Goal: Check status: Check status

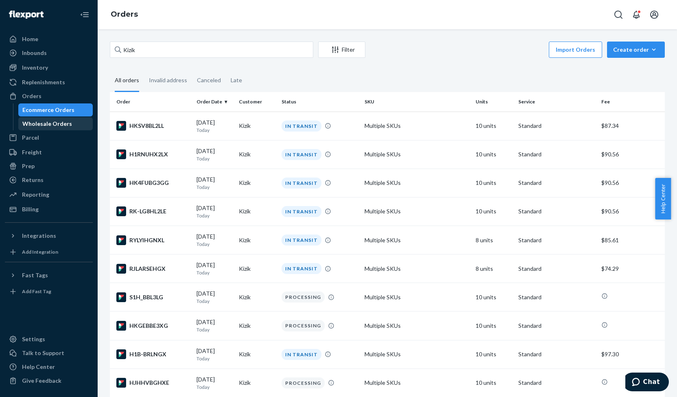
click at [57, 122] on div "Wholesale Orders" at bounding box center [47, 124] width 50 height 8
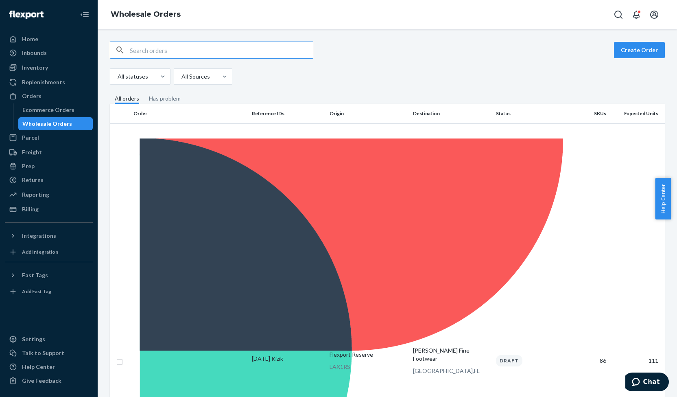
click at [145, 50] on input "text" at bounding box center [221, 50] width 183 height 16
paste input "WWSLSURDJPOZ0"
type input "WWSLSURDJPOZ0"
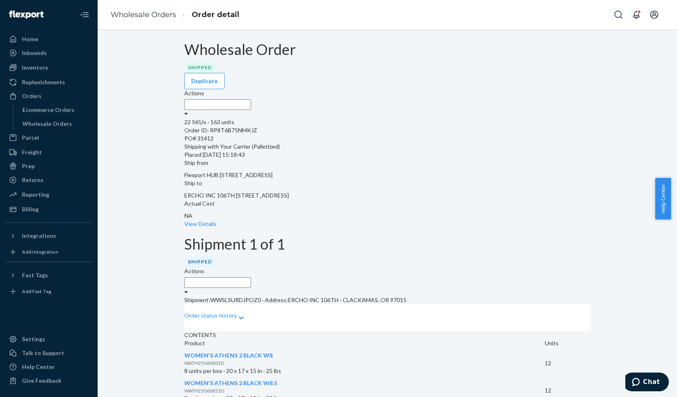
click at [165, 17] on link "Wholesale Orders" at bounding box center [143, 14] width 65 height 9
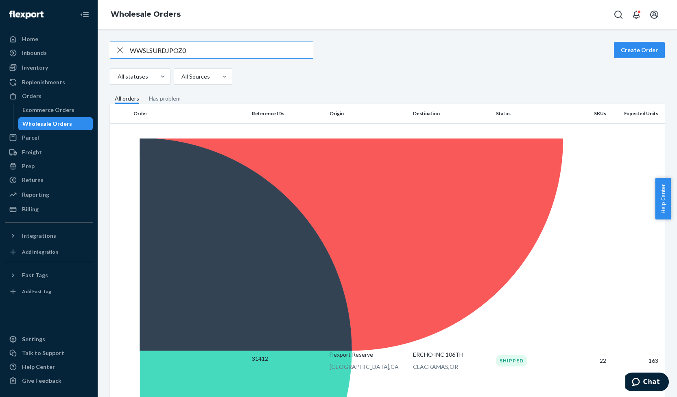
click at [164, 48] on input "WWSLSURDJPOZ0" at bounding box center [221, 50] width 183 height 16
type input "WC92LG21776V0"
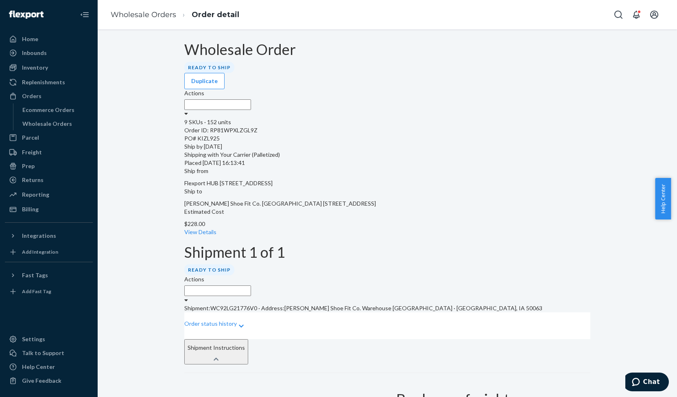
drag, startPoint x: 434, startPoint y: 17, endPoint x: 412, endPoint y: 0, distance: 27.6
click at [434, 17] on div "Wholesale Orders Order detail" at bounding box center [387, 14] width 579 height 29
click at [145, 12] on link "Wholesale Orders" at bounding box center [143, 14] width 65 height 9
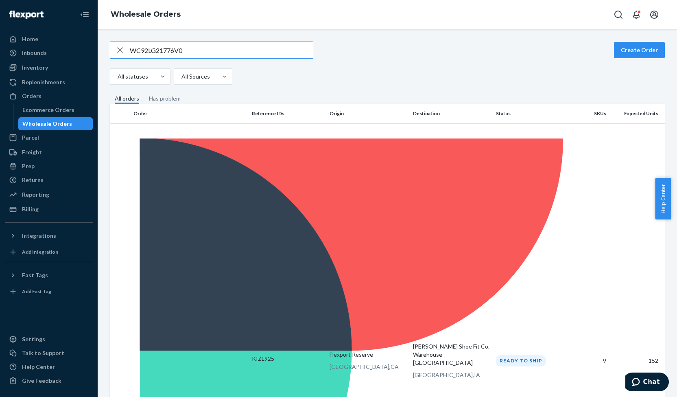
click at [166, 50] on input "WC92LG21776V0" at bounding box center [221, 50] width 183 height 16
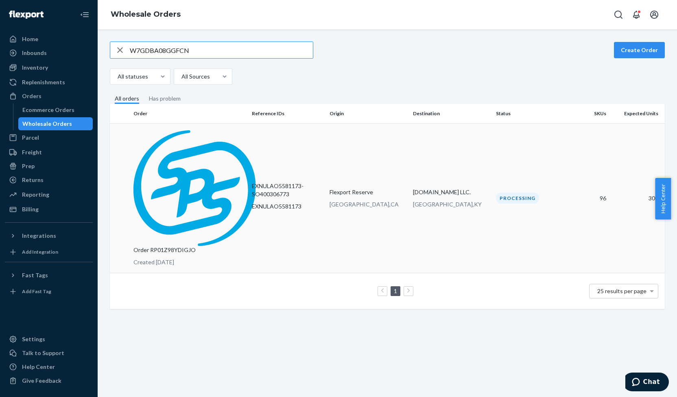
type input "W7GDBA08GGFCN"
click at [176, 258] on p "Created [DATE]" at bounding box center [189, 262] width 112 height 8
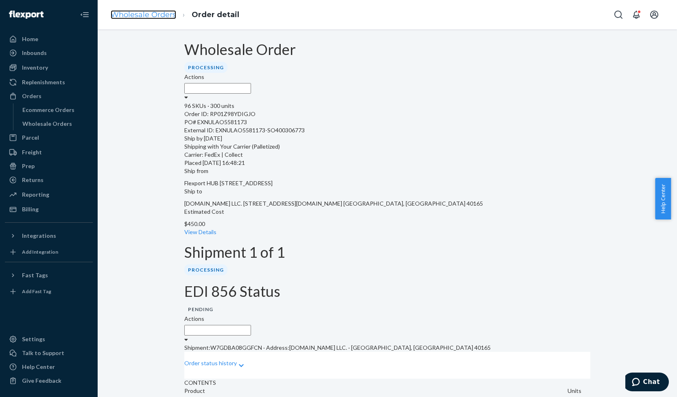
click at [137, 13] on link "Wholesale Orders" at bounding box center [143, 14] width 65 height 9
